Goal: Find specific page/section: Find specific page/section

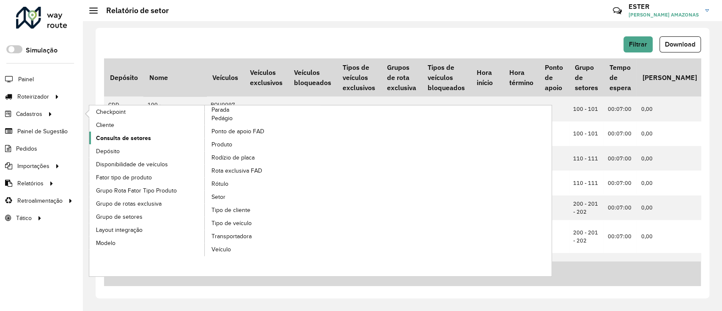
click at [140, 134] on span "Consulta de setores" at bounding box center [123, 138] width 55 height 9
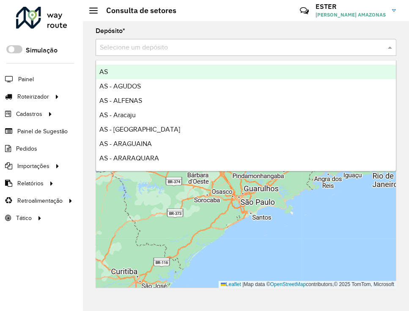
click at [302, 45] on input "text" at bounding box center [237, 48] width 275 height 10
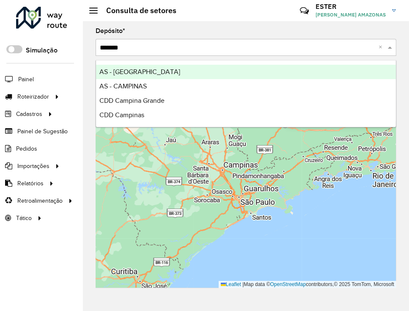
type input "********"
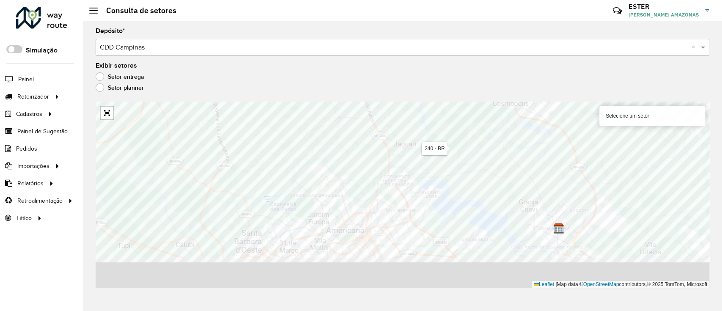
click at [372, 97] on div "Depósito * Selecione um depósito × CDD Campinas × Exibir setores Setor entrega …" at bounding box center [402, 166] width 639 height 290
